Goal: Task Accomplishment & Management: Use online tool/utility

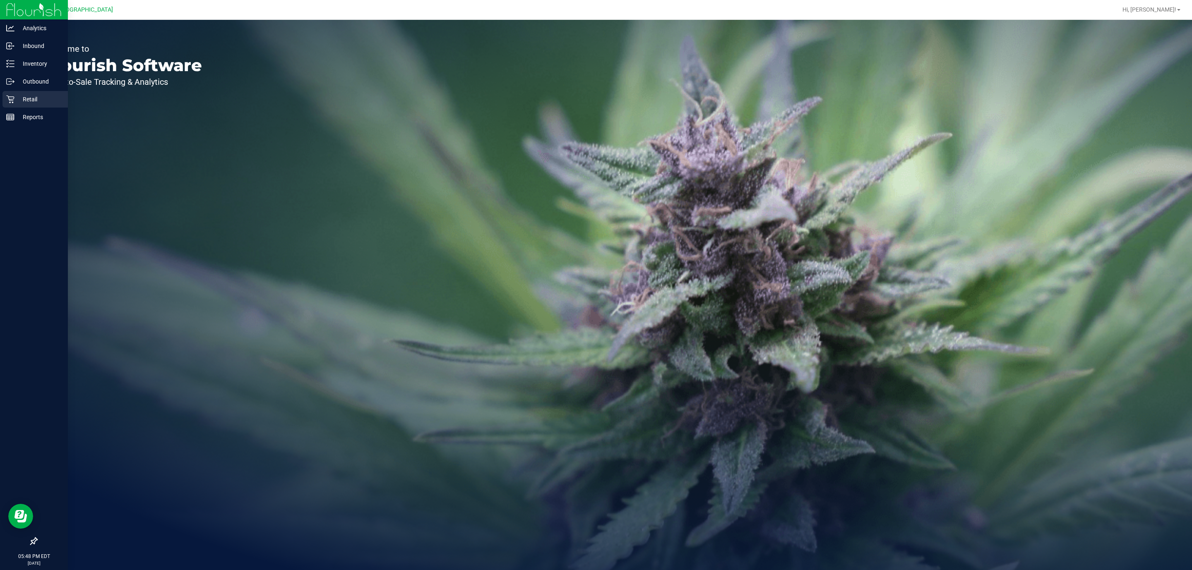
click at [53, 107] on div "Retail" at bounding box center [34, 99] width 65 height 17
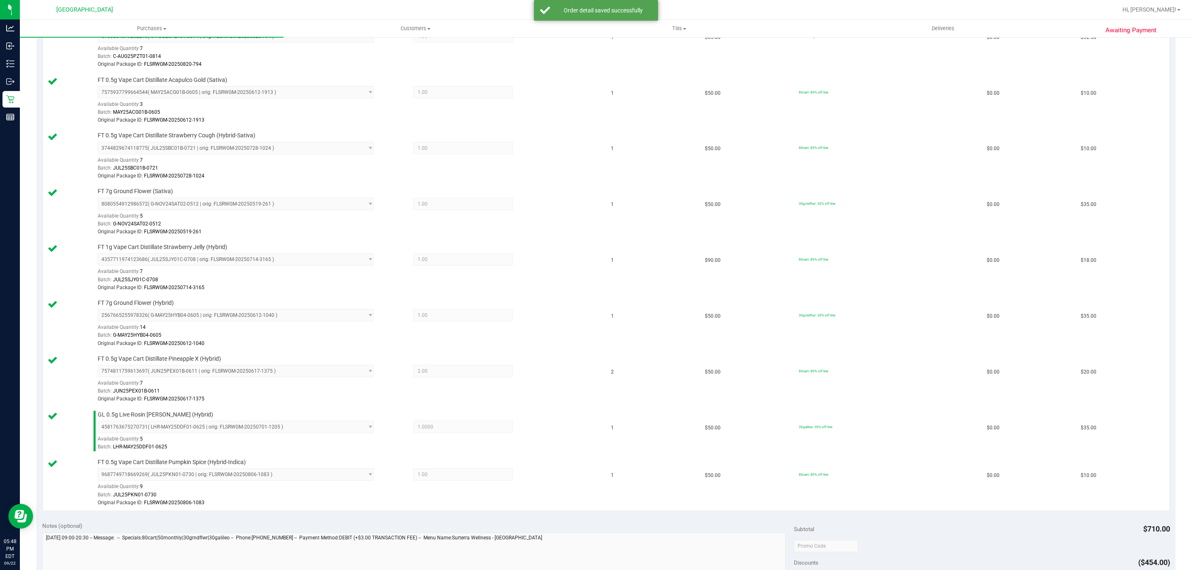
scroll to position [435, 0]
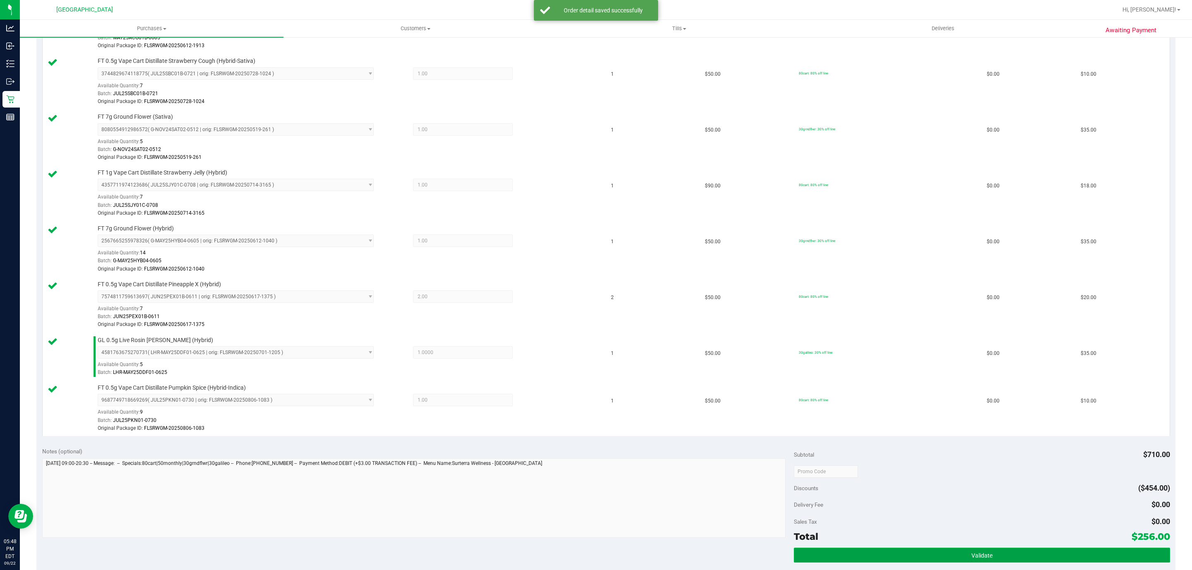
click at [990, 563] on button "Validate" at bounding box center [982, 555] width 376 height 15
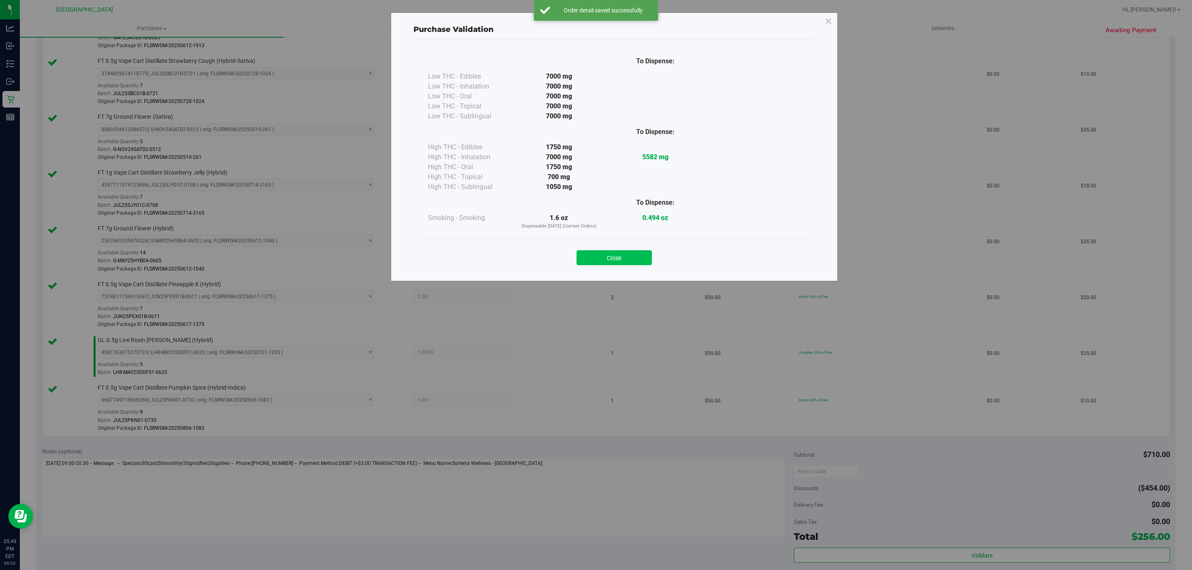
click at [611, 257] on button "Close" at bounding box center [614, 257] width 75 height 15
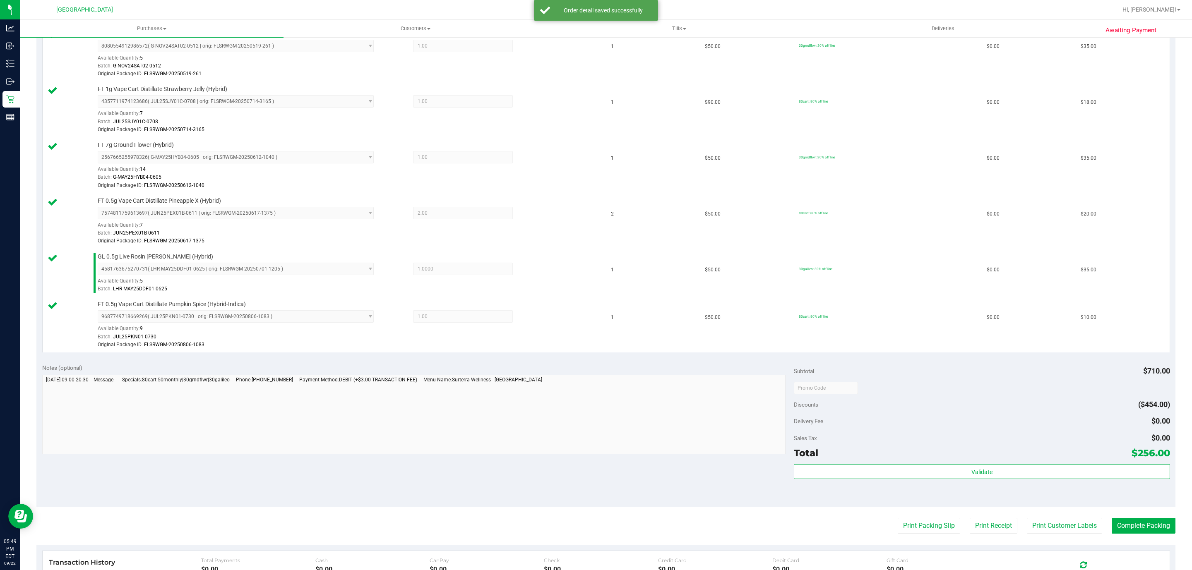
scroll to position [621, 0]
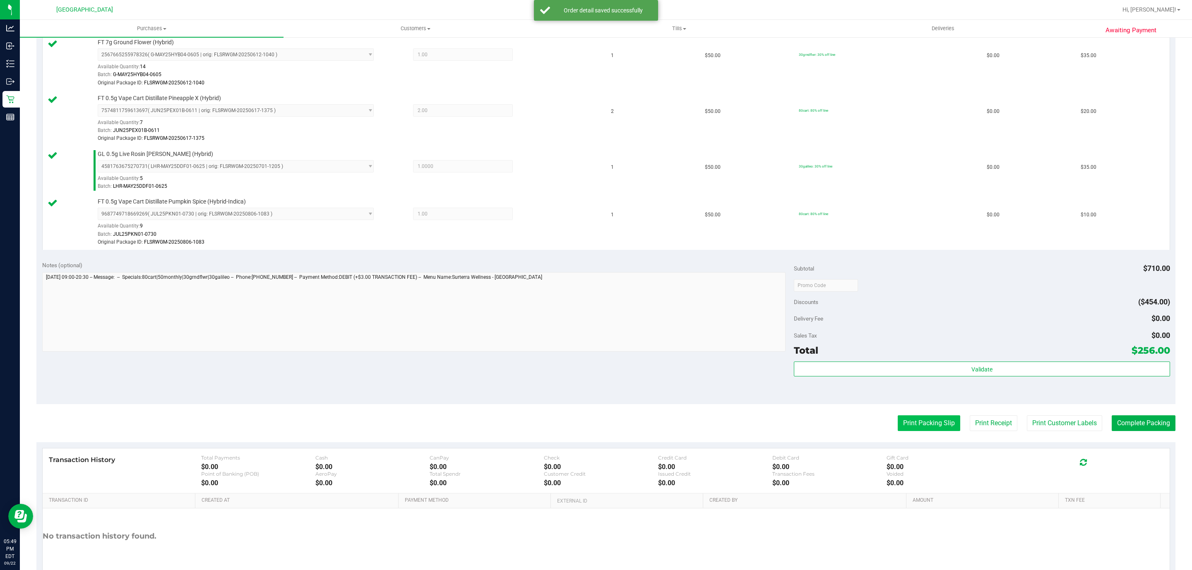
click at [906, 431] on button "Print Packing Slip" at bounding box center [929, 424] width 63 height 16
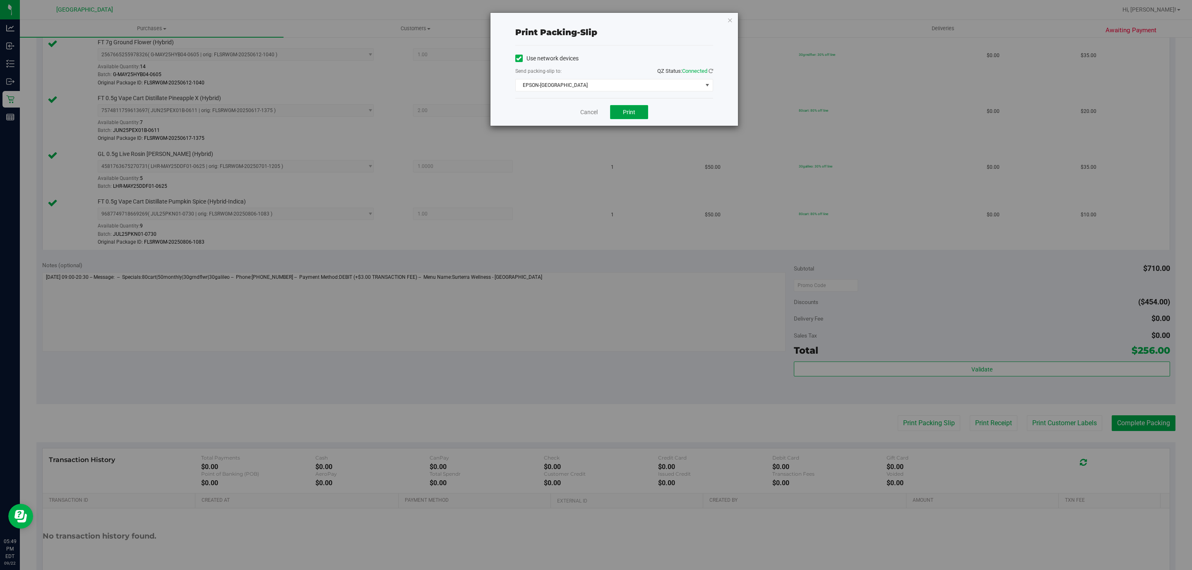
click at [634, 113] on span "Print" at bounding box center [629, 112] width 12 height 7
click at [582, 115] on link "Cancel" at bounding box center [588, 112] width 17 height 9
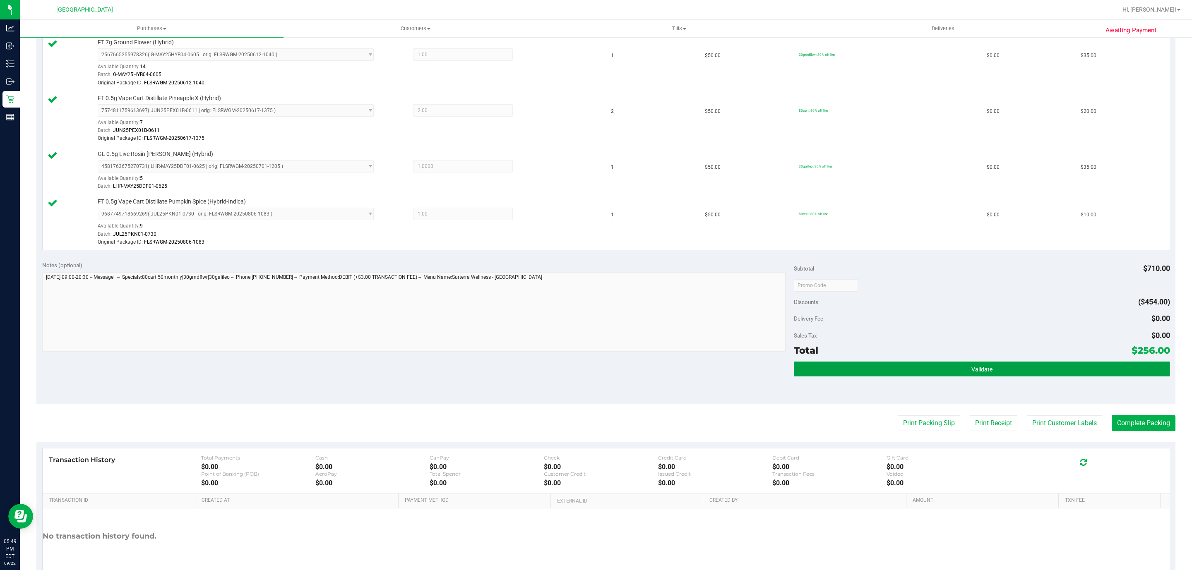
click at [1087, 377] on button "Validate" at bounding box center [982, 369] width 376 height 15
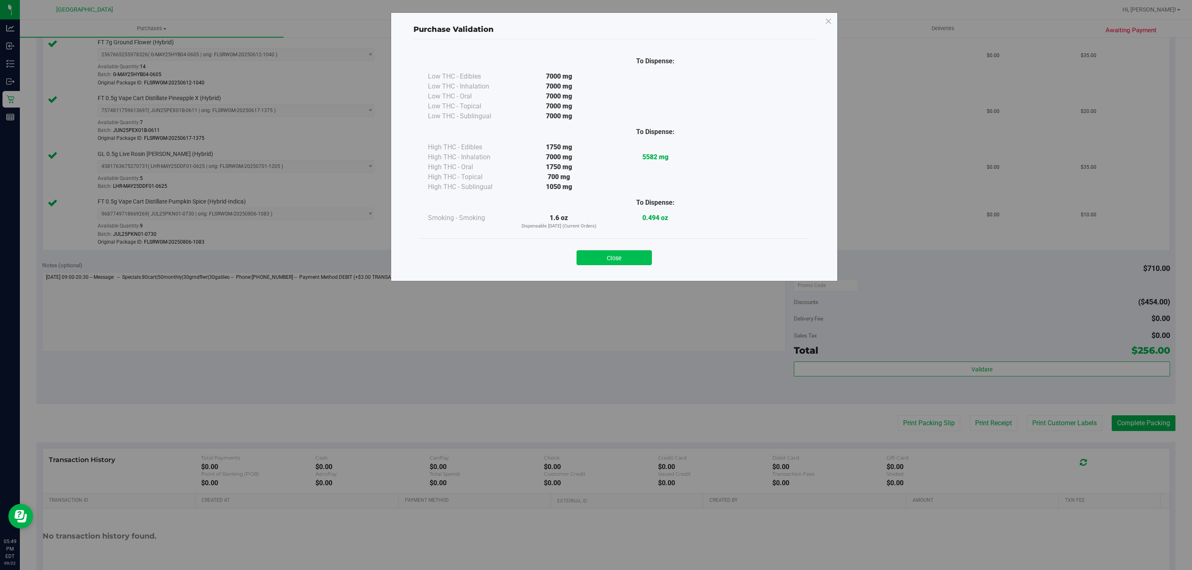
click at [596, 255] on button "Close" at bounding box center [614, 257] width 75 height 15
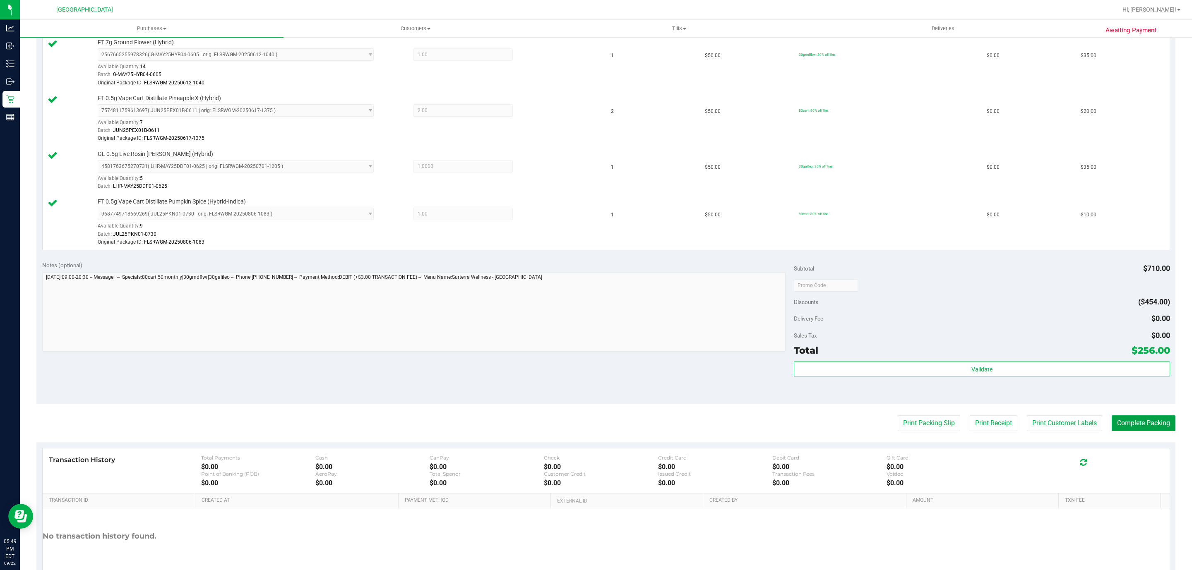
click at [1141, 427] on button "Complete Packing" at bounding box center [1144, 424] width 64 height 16
